Goal: Navigation & Orientation: Find specific page/section

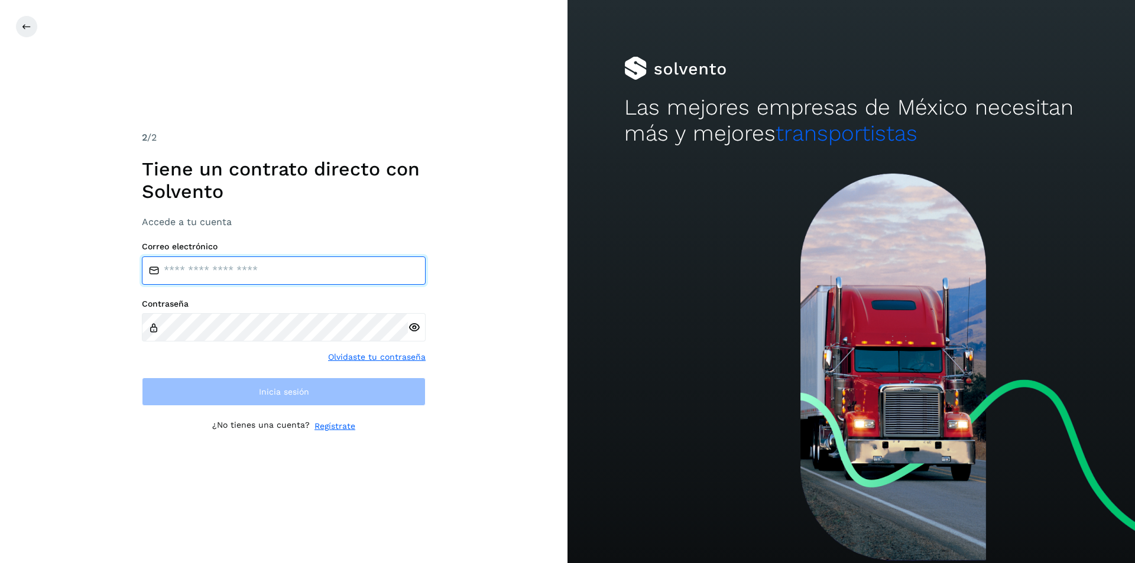
type input "**********"
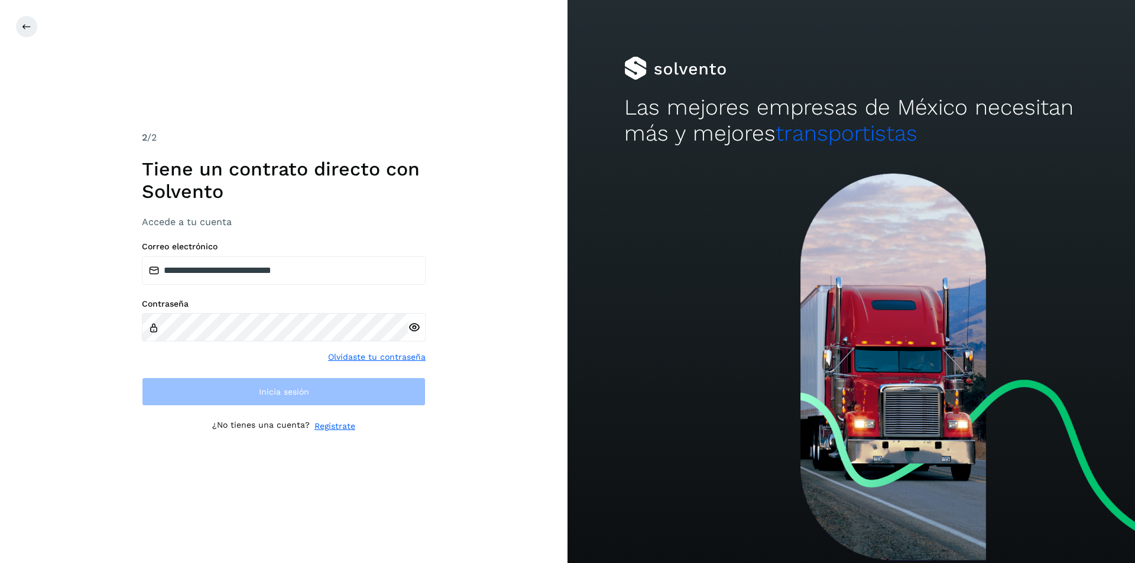
click at [494, 463] on div "**********" at bounding box center [284, 281] width 568 height 563
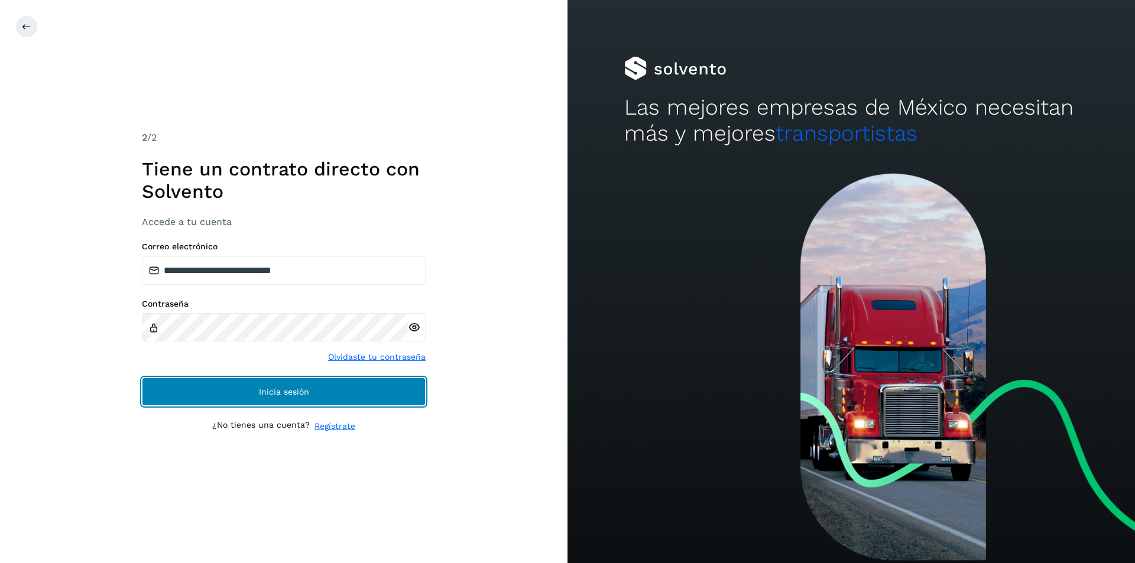
click at [407, 401] on button "Inicia sesión" at bounding box center [284, 392] width 284 height 28
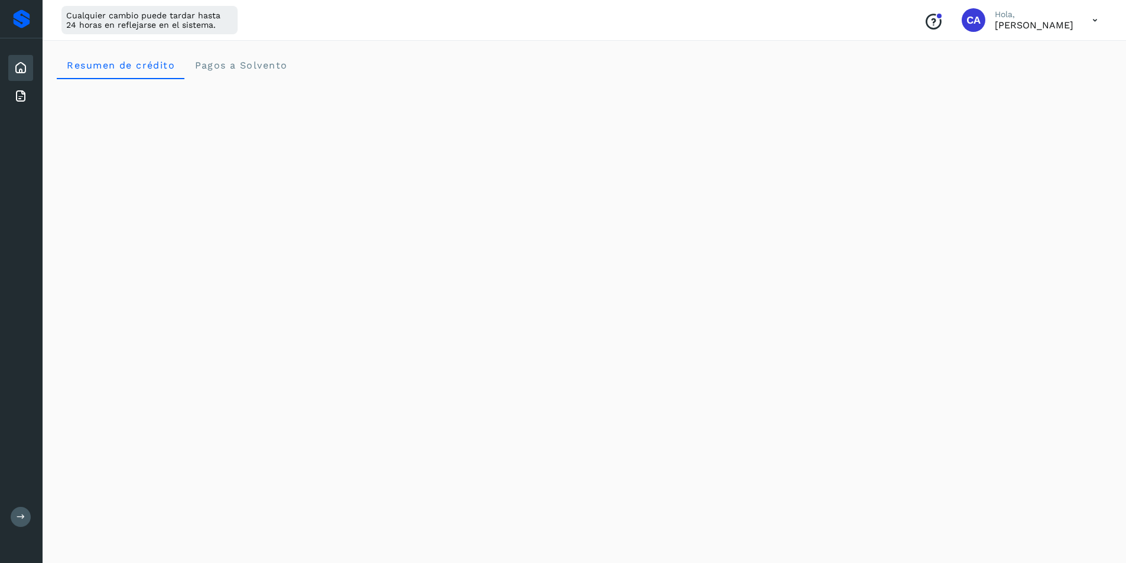
click at [1094, 20] on icon at bounding box center [1095, 20] width 24 height 24
click at [1065, 46] on div "Documentación" at bounding box center [1036, 53] width 141 height 22
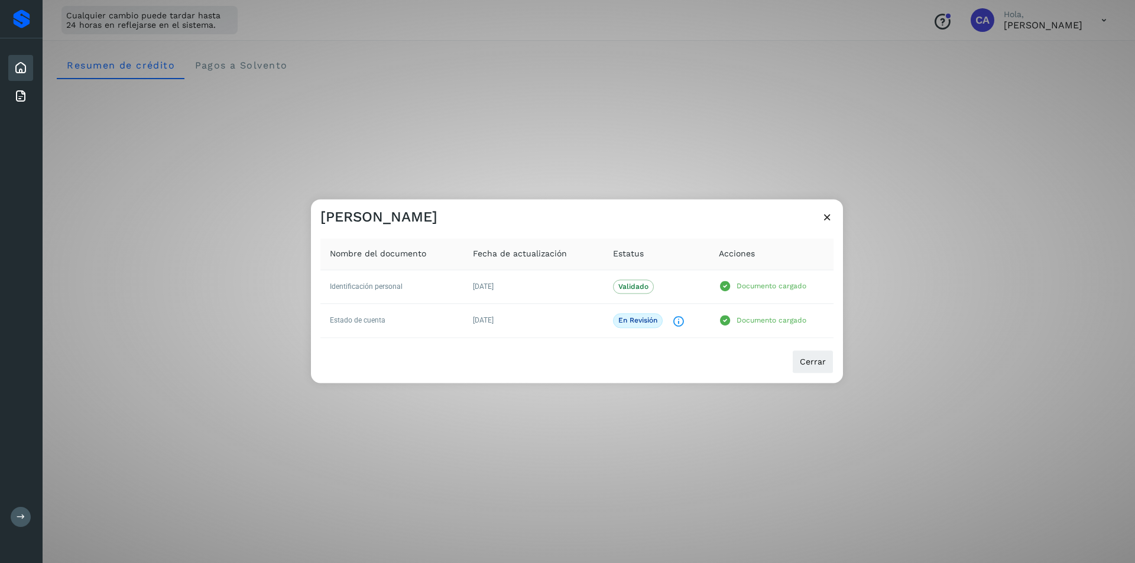
click at [827, 217] on icon at bounding box center [827, 217] width 12 height 12
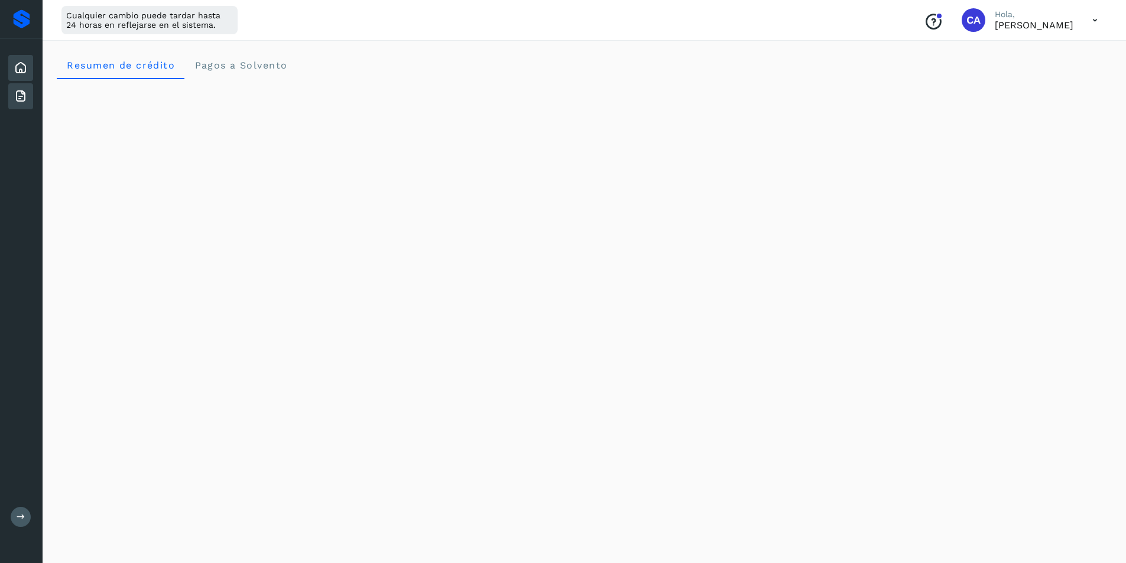
click at [20, 98] on icon at bounding box center [21, 96] width 14 height 14
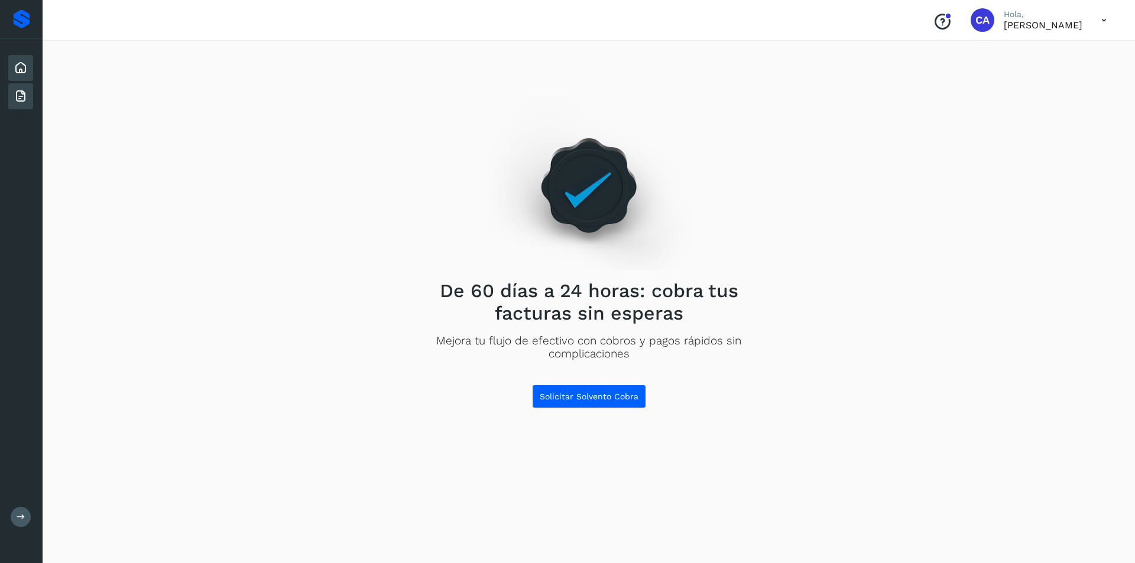
click at [19, 70] on icon at bounding box center [21, 68] width 14 height 14
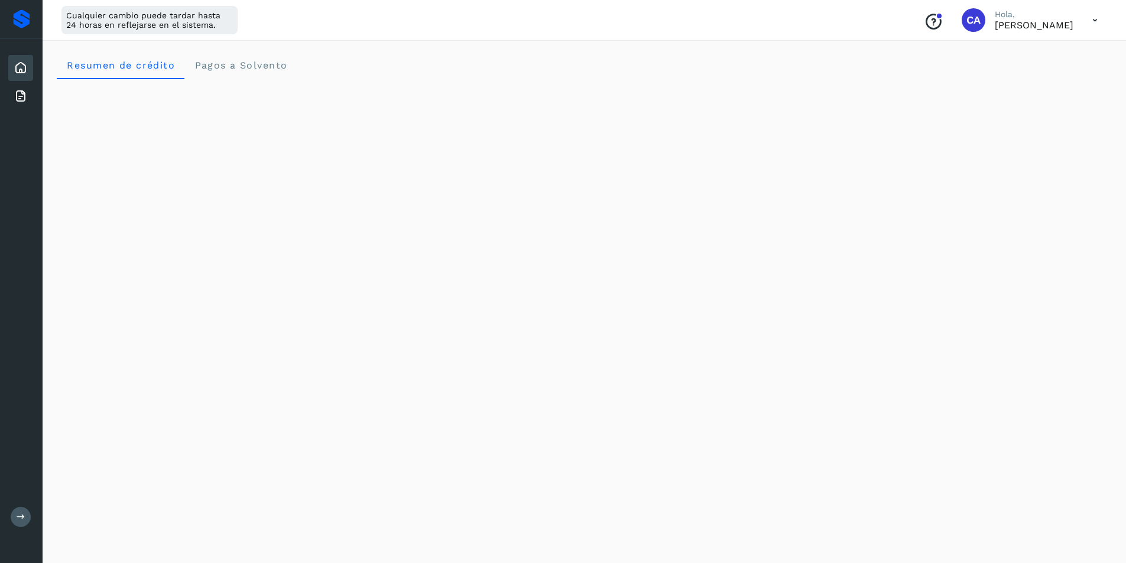
click at [1096, 18] on icon at bounding box center [1095, 20] width 24 height 24
click at [1074, 50] on div "Documentación" at bounding box center [1036, 53] width 141 height 22
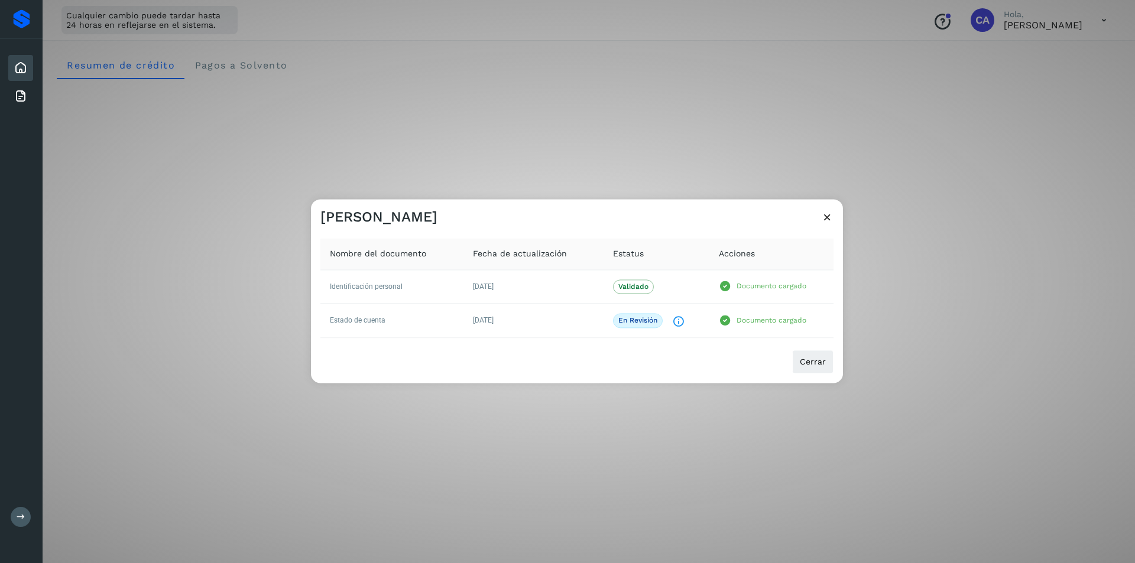
click at [825, 213] on icon at bounding box center [827, 217] width 12 height 12
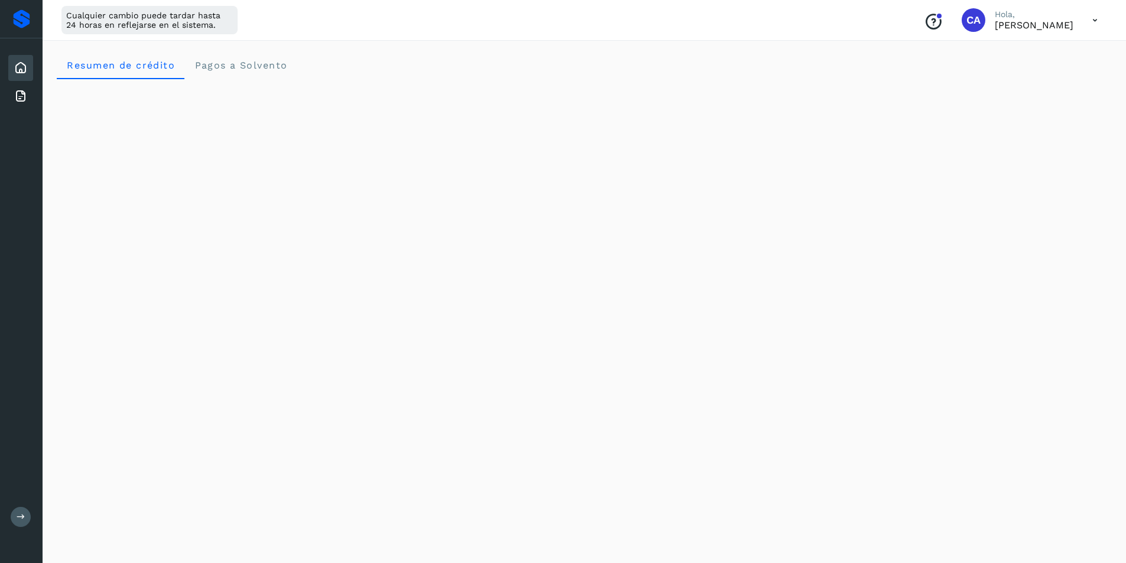
click at [1093, 22] on icon at bounding box center [1095, 20] width 24 height 24
click at [1031, 60] on div "Documentación" at bounding box center [1036, 53] width 141 height 22
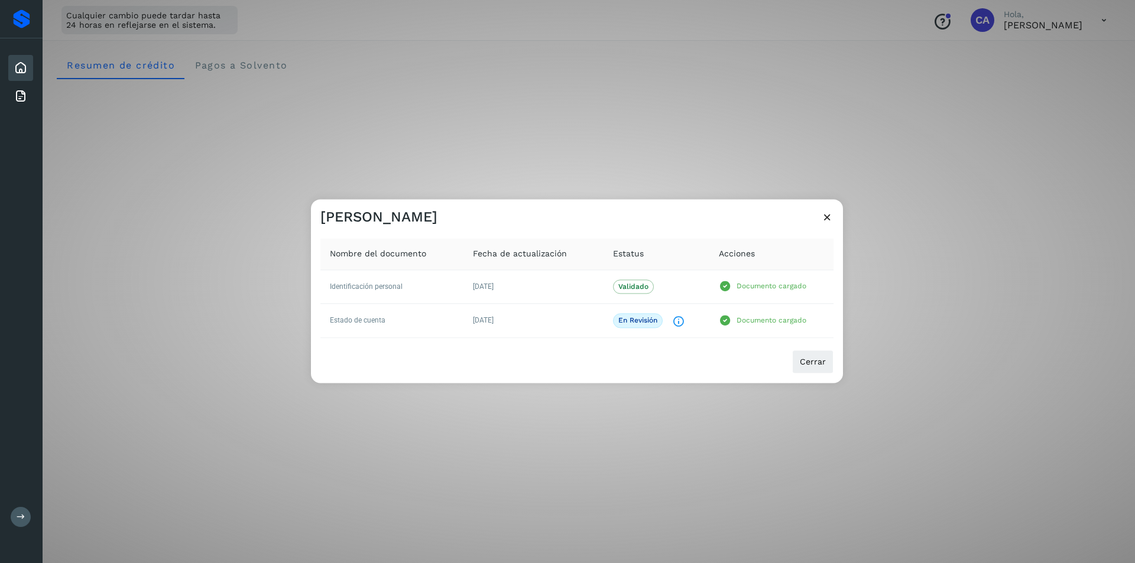
click at [825, 220] on icon at bounding box center [827, 217] width 12 height 12
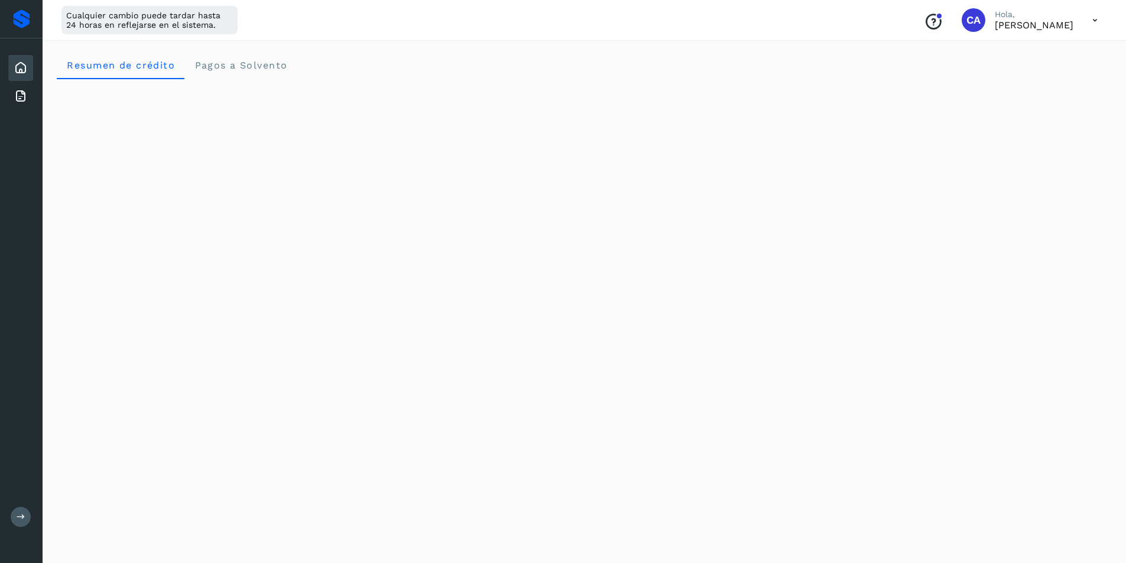
click at [1083, 22] on icon at bounding box center [1095, 20] width 24 height 24
click at [1064, 74] on div "Cerrar sesión" at bounding box center [1036, 76] width 141 height 22
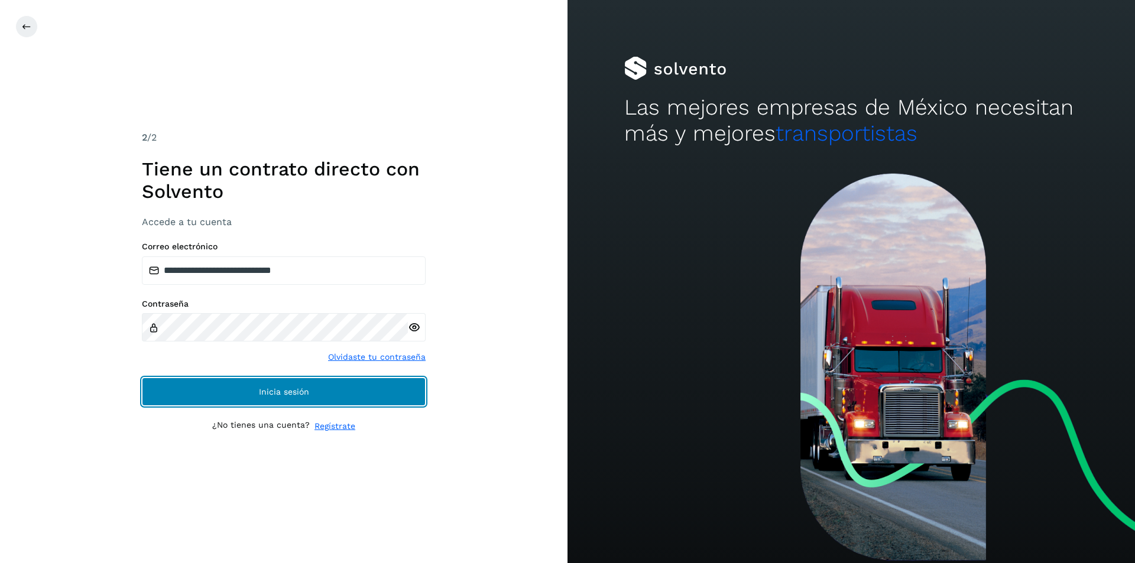
click at [417, 404] on button "Inicia sesión" at bounding box center [284, 392] width 284 height 28
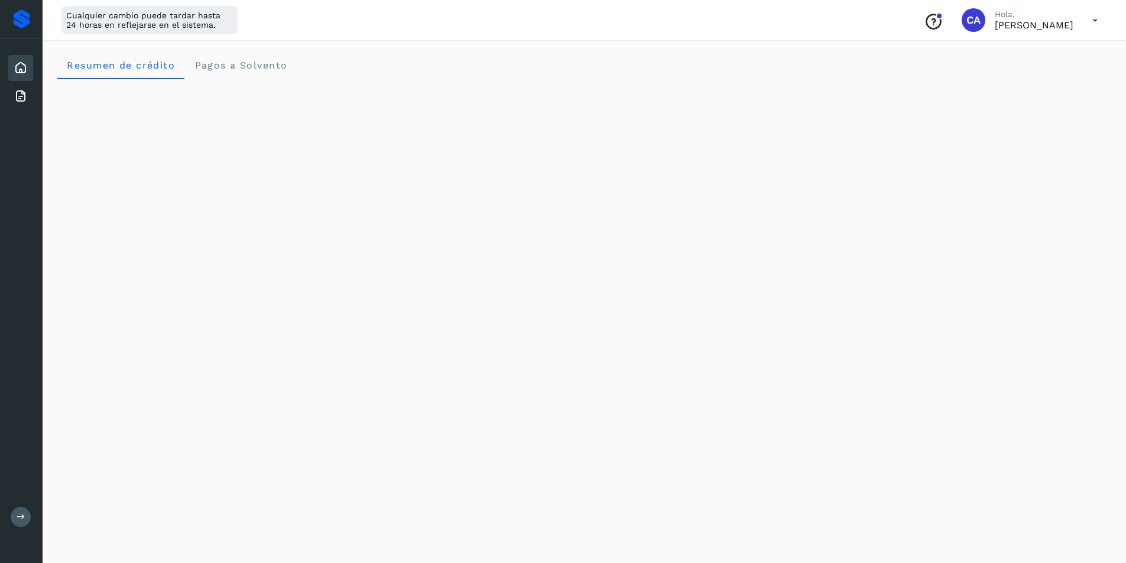
click at [1103, 22] on icon at bounding box center [1095, 20] width 24 height 24
click at [1076, 64] on div "Documentación" at bounding box center [1036, 53] width 141 height 22
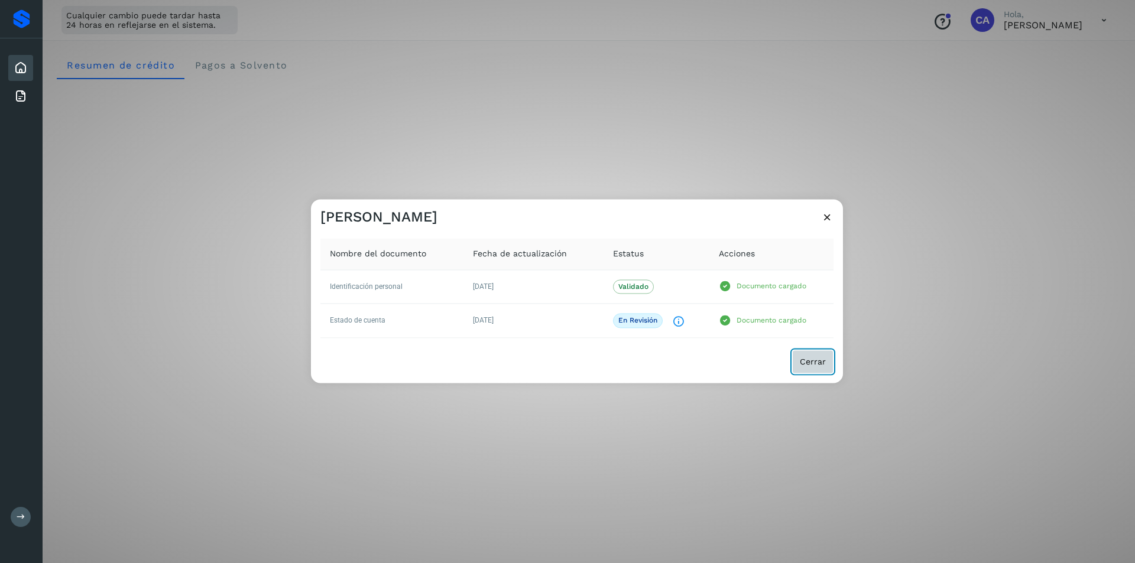
click at [802, 364] on span "Cerrar" at bounding box center [813, 362] width 26 height 8
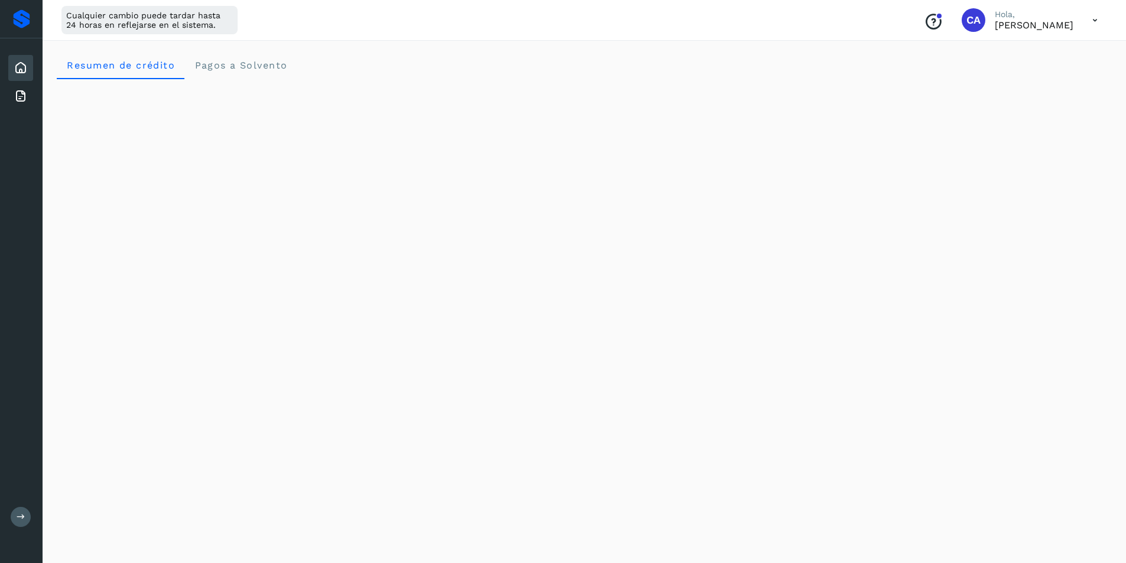
click at [1094, 24] on icon at bounding box center [1095, 20] width 24 height 24
click at [1051, 57] on div "Documentación" at bounding box center [1036, 53] width 141 height 22
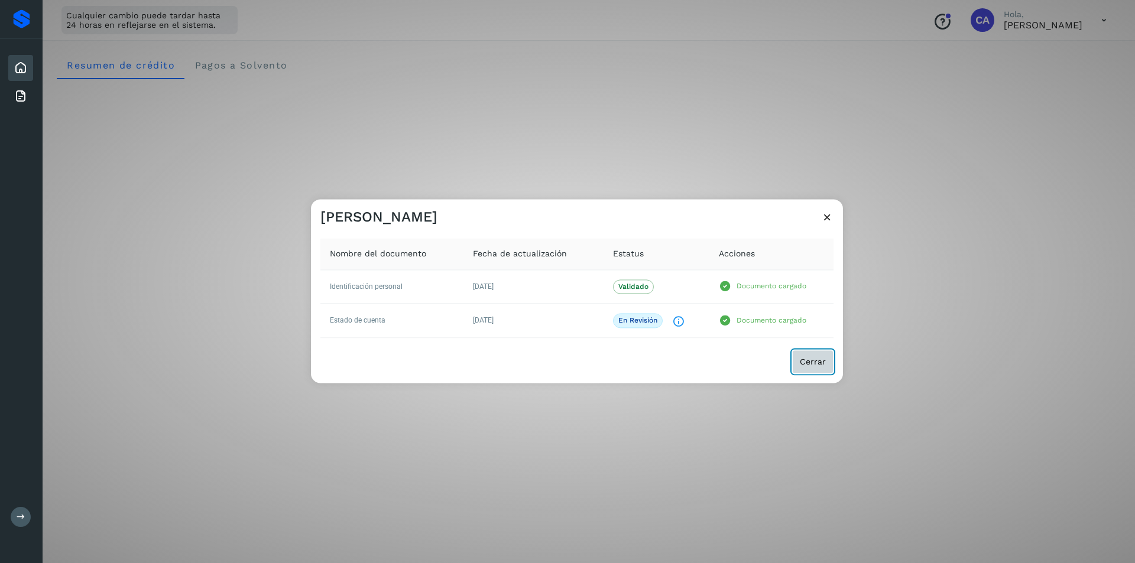
click at [806, 362] on span "Cerrar" at bounding box center [813, 362] width 26 height 8
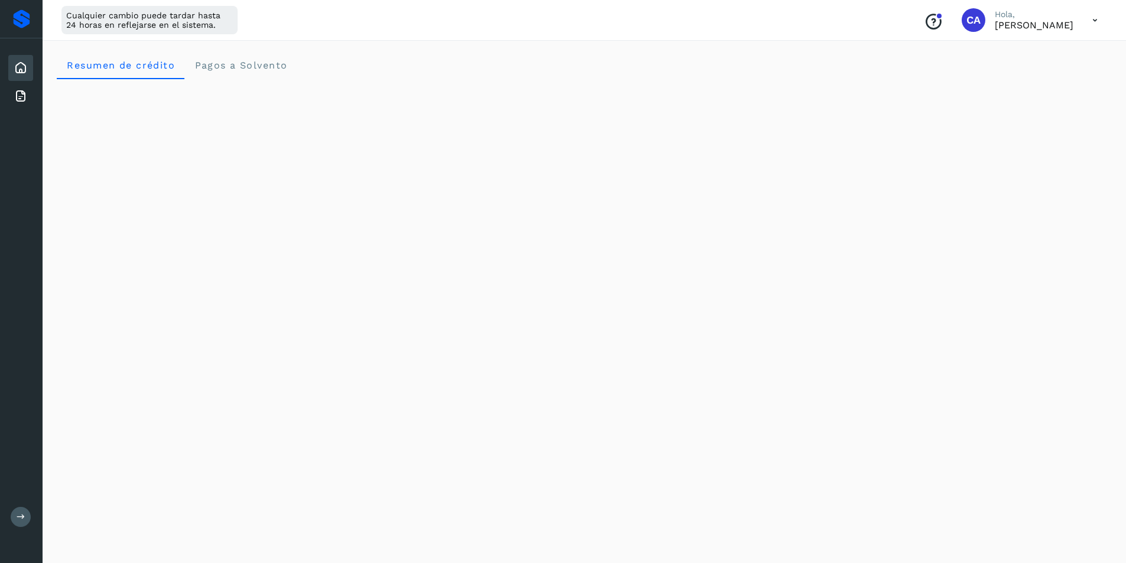
click at [1084, 27] on icon at bounding box center [1095, 20] width 24 height 24
click at [1075, 57] on div "Documentación" at bounding box center [1036, 53] width 141 height 22
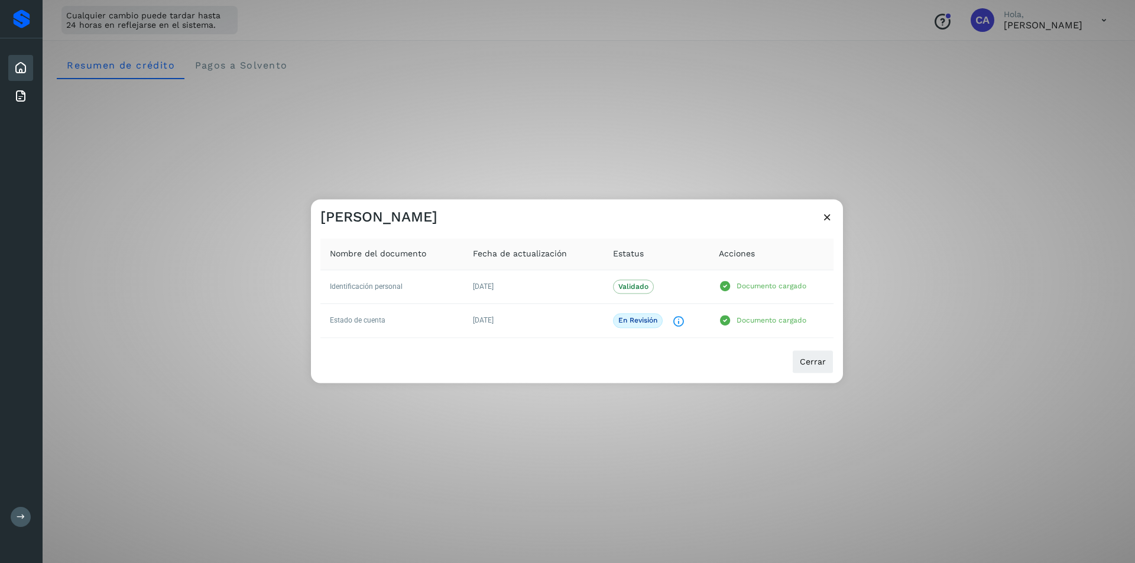
click at [826, 216] on icon at bounding box center [827, 217] width 12 height 12
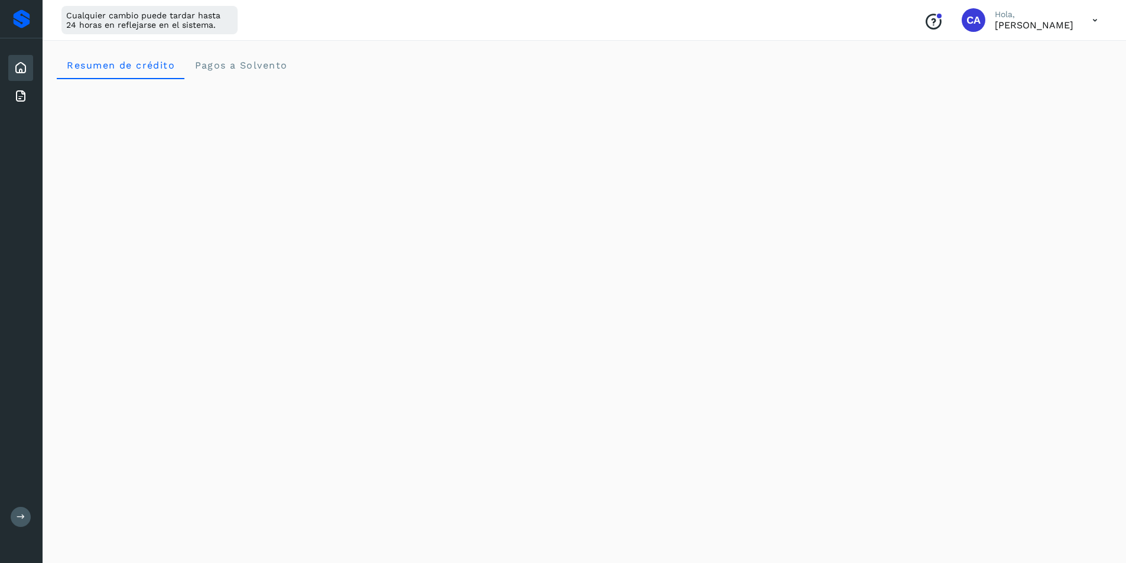
click at [1064, 31] on div "Conoce nuestros beneficios CA [PERSON_NAME]" at bounding box center [1011, 20] width 193 height 27
click at [1097, 21] on icon at bounding box center [1095, 20] width 24 height 24
click at [1037, 80] on div "Cerrar sesión" at bounding box center [1036, 76] width 141 height 22
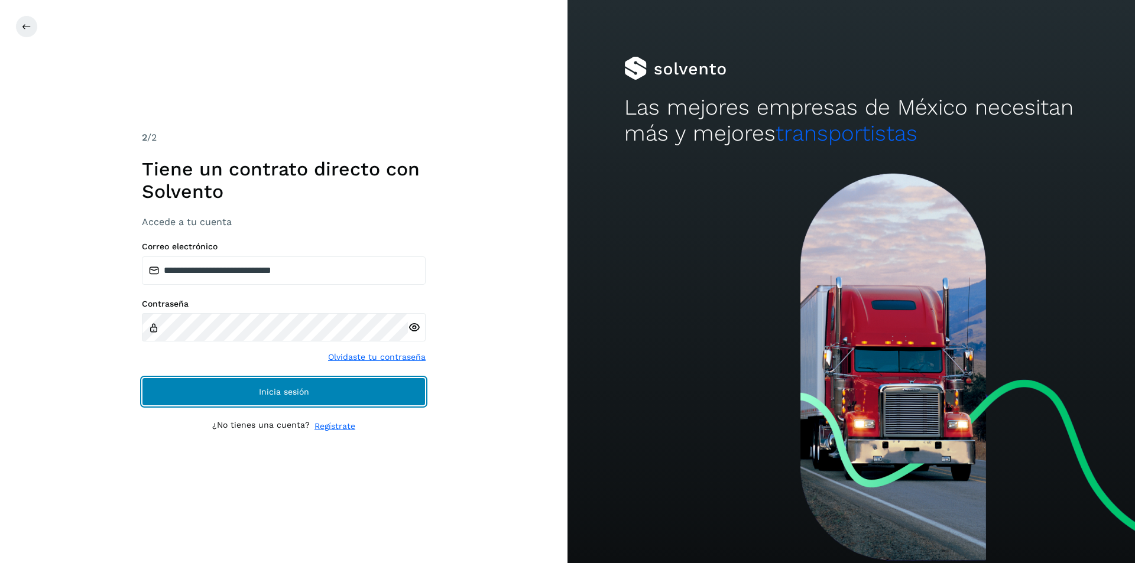
click at [399, 390] on button "Inicia sesión" at bounding box center [284, 392] width 284 height 28
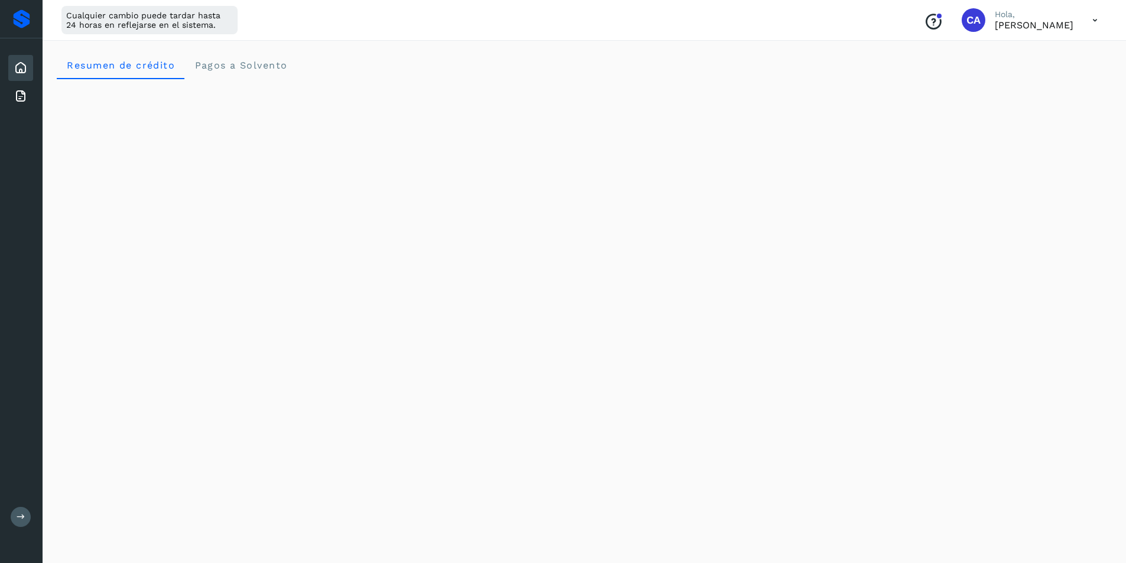
click at [1101, 20] on icon at bounding box center [1095, 20] width 24 height 24
click at [1060, 45] on div "Documentación" at bounding box center [1036, 53] width 141 height 22
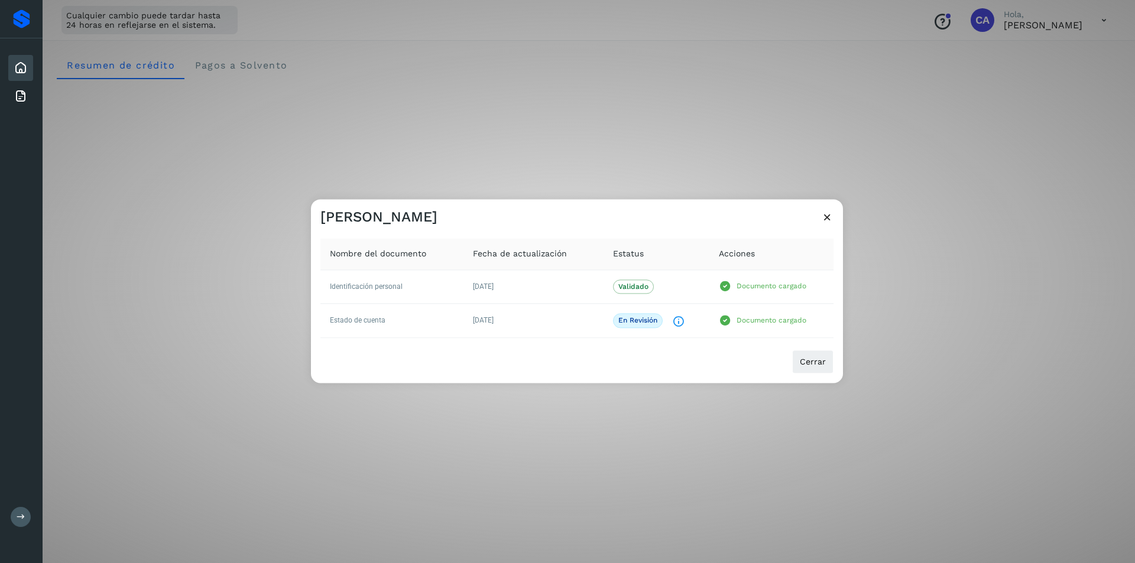
click at [832, 219] on icon at bounding box center [827, 217] width 12 height 12
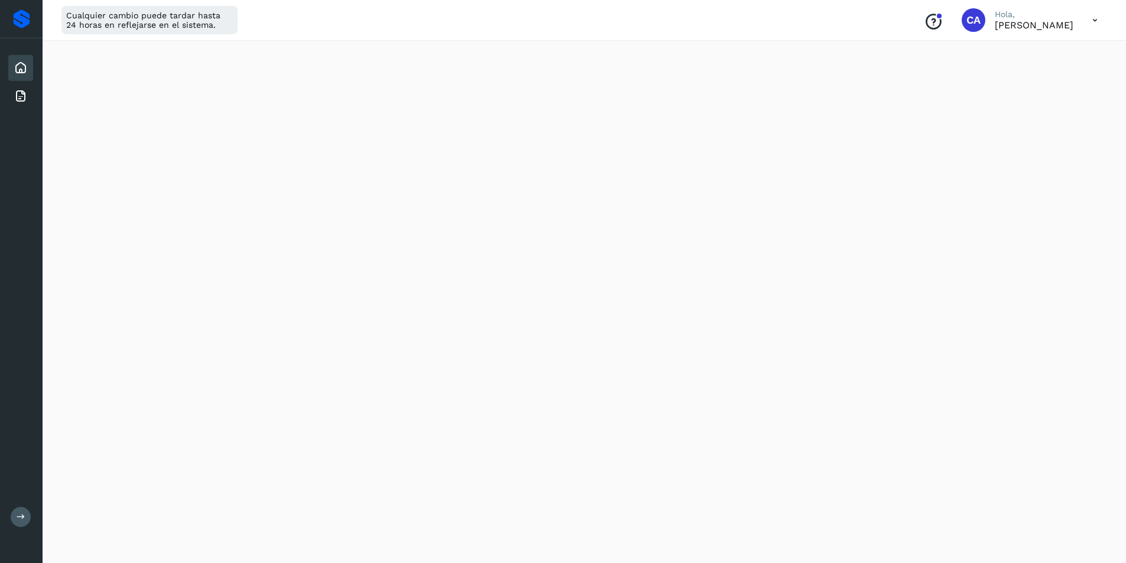
scroll to position [59, 0]
click at [1079, 23] on div "Conoce nuestros beneficios CA [PERSON_NAME]" at bounding box center [1011, 20] width 193 height 27
click at [1101, 20] on icon at bounding box center [1095, 20] width 24 height 24
click at [1053, 59] on div "Documentación" at bounding box center [1036, 53] width 141 height 22
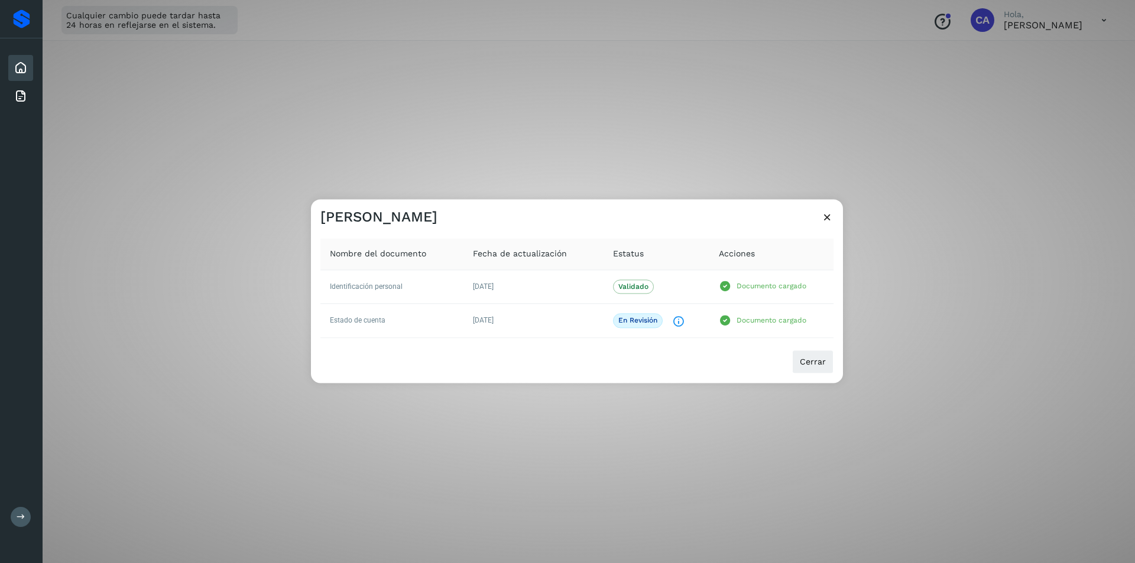
click at [824, 218] on icon at bounding box center [827, 217] width 12 height 12
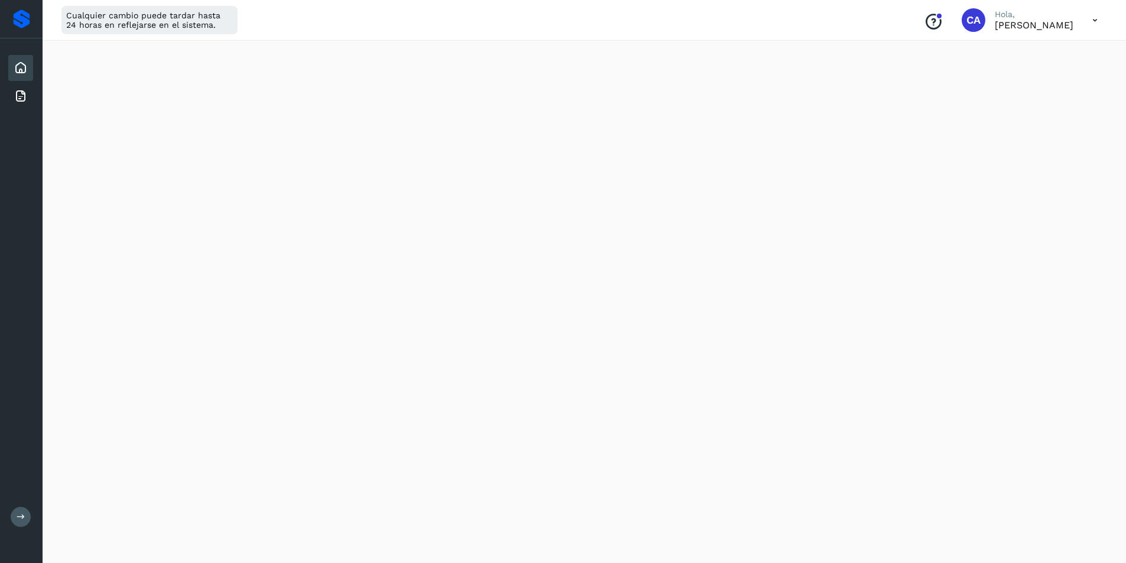
click at [1093, 21] on icon at bounding box center [1095, 20] width 24 height 24
click at [1035, 80] on div "Cerrar sesión" at bounding box center [1036, 76] width 141 height 22
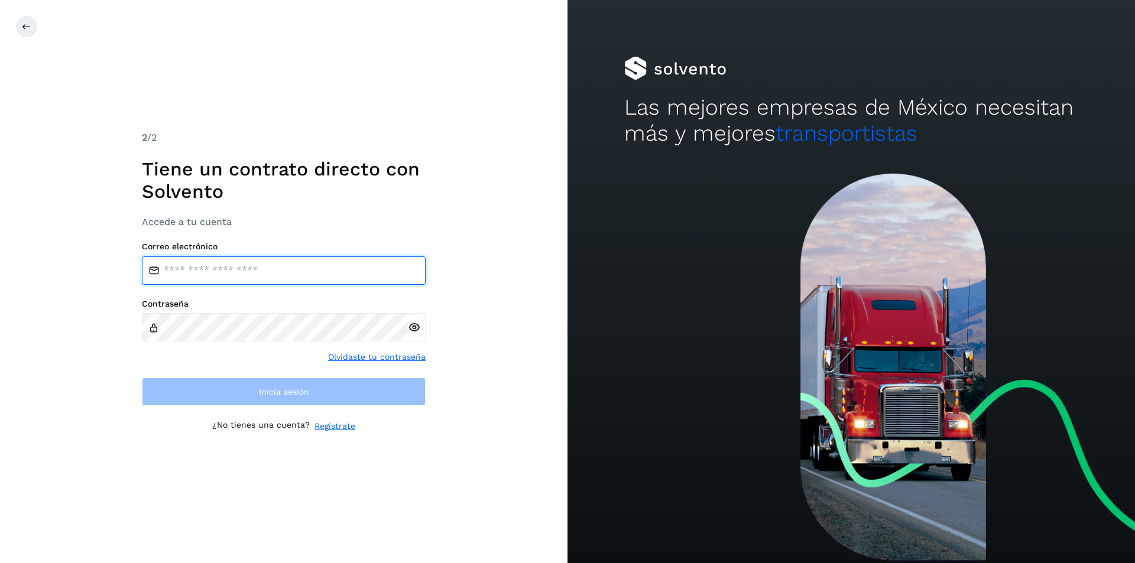
type input "**********"
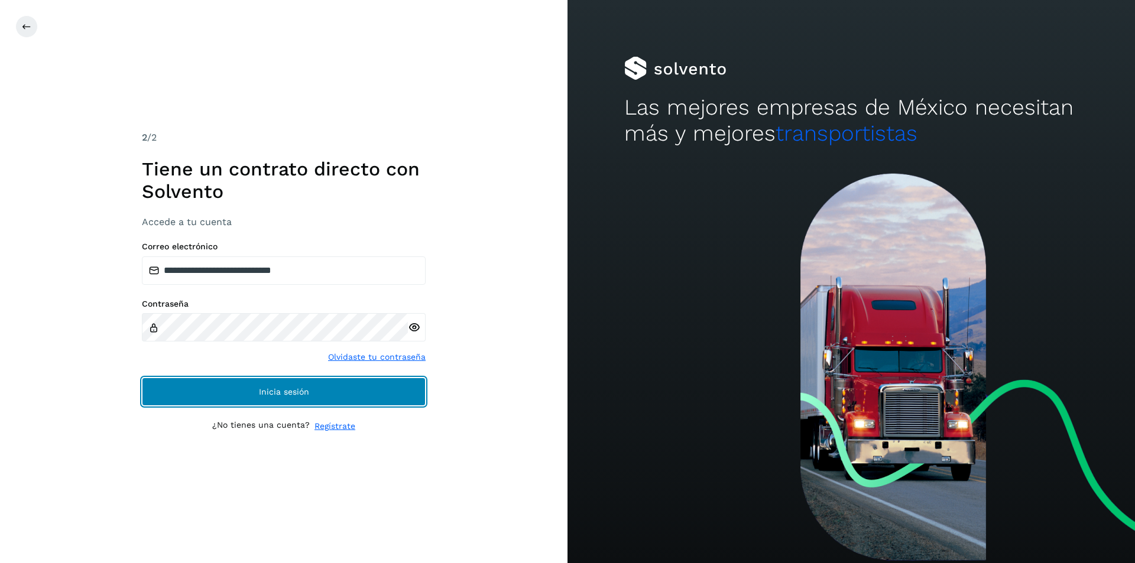
click at [402, 384] on button "Inicia sesión" at bounding box center [284, 392] width 284 height 28
